Goal: Find specific page/section: Find specific page/section

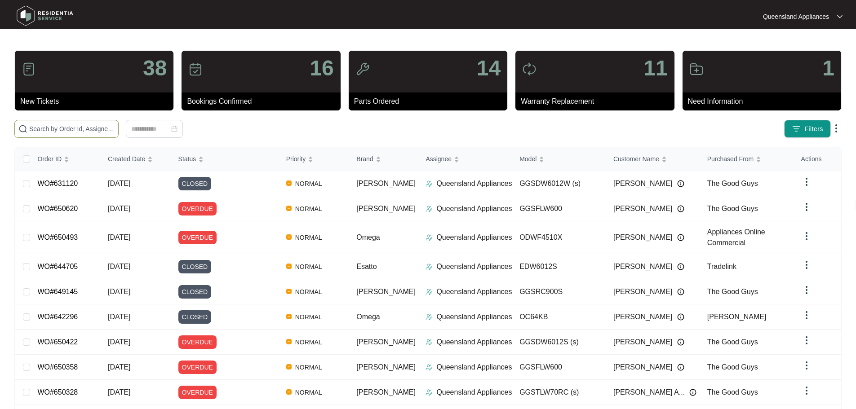
click at [115, 133] on input "text" at bounding box center [71, 129] width 85 height 10
paste input "648952"
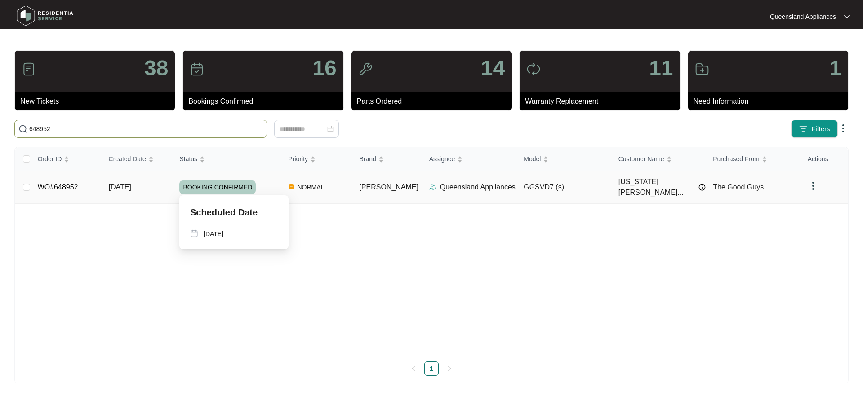
type input "648952"
click at [131, 183] on span "[DATE]" at bounding box center [120, 187] width 22 height 8
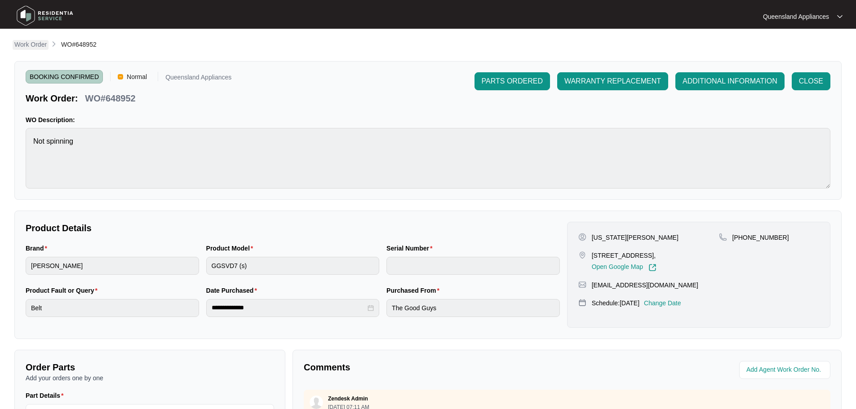
click at [38, 46] on p "Work Order" at bounding box center [30, 44] width 32 height 9
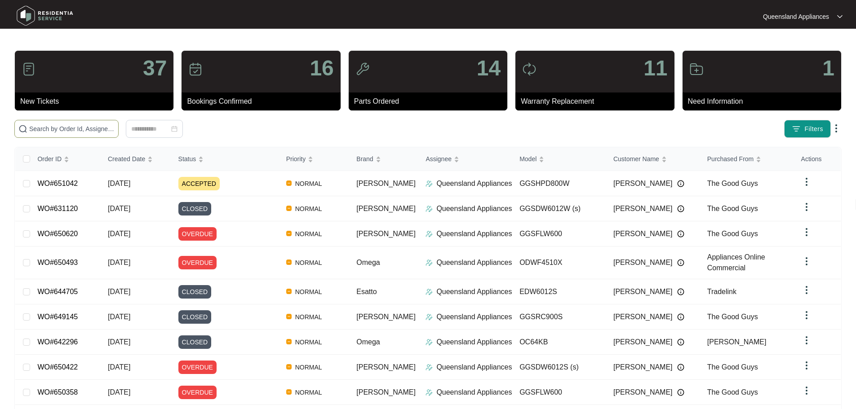
click at [96, 131] on input "text" at bounding box center [71, 129] width 85 height 10
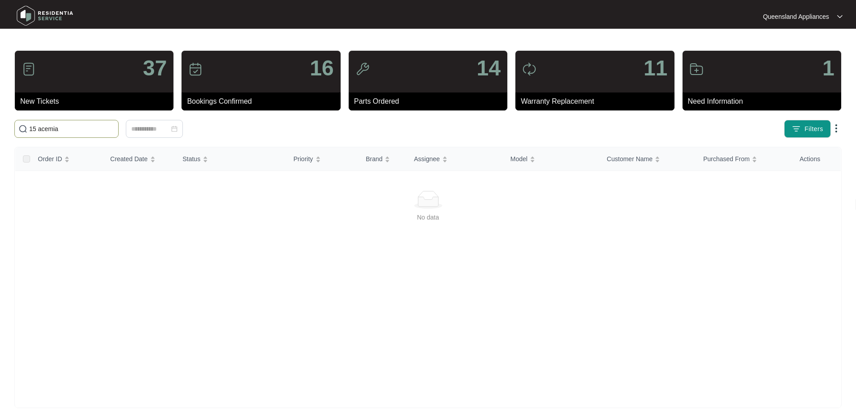
type input "15 acemia"
click at [96, 131] on input "15 acemia" at bounding box center [71, 129] width 85 height 10
click at [96, 127] on input "15 acemia" at bounding box center [71, 129] width 85 height 10
click at [98, 127] on input "15 acemia" at bounding box center [71, 129] width 85 height 10
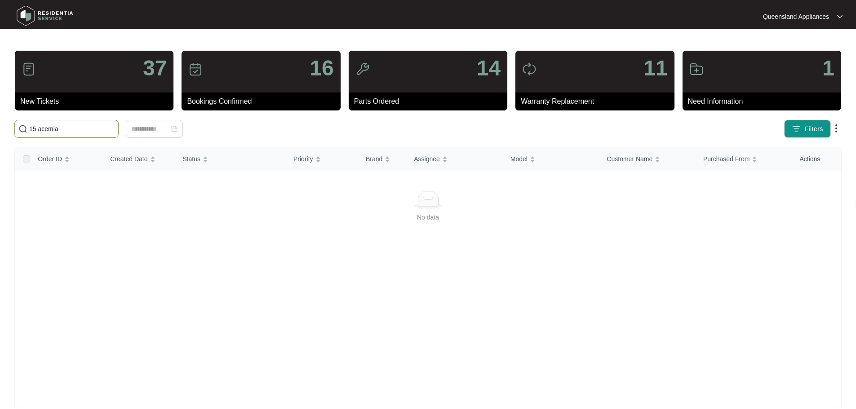
click at [98, 127] on input "15 acemia" at bounding box center [71, 129] width 85 height 10
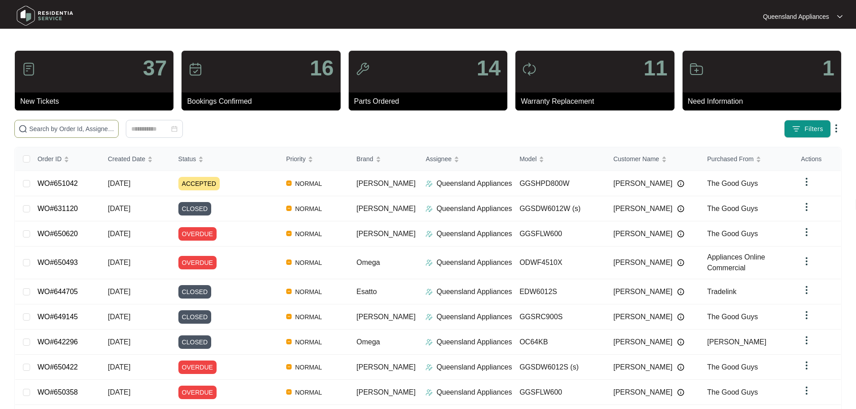
click at [91, 134] on span at bounding box center [66, 129] width 104 height 18
paste input "648952"
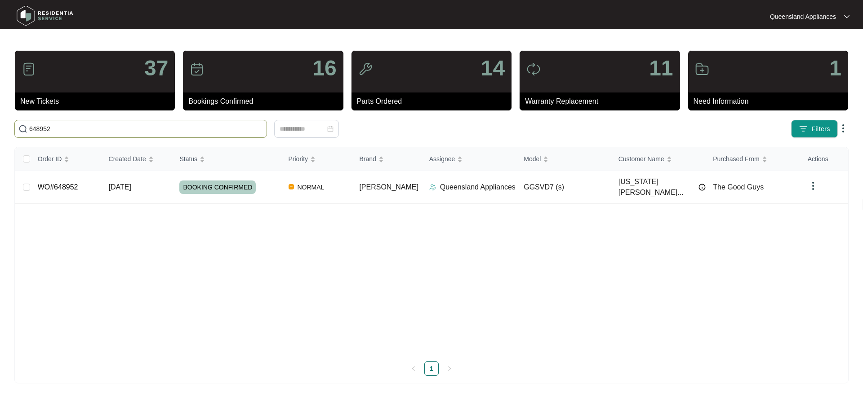
type input "648952"
click at [125, 183] on span "[DATE]" at bounding box center [120, 187] width 22 height 8
